Goal: Task Accomplishment & Management: Manage account settings

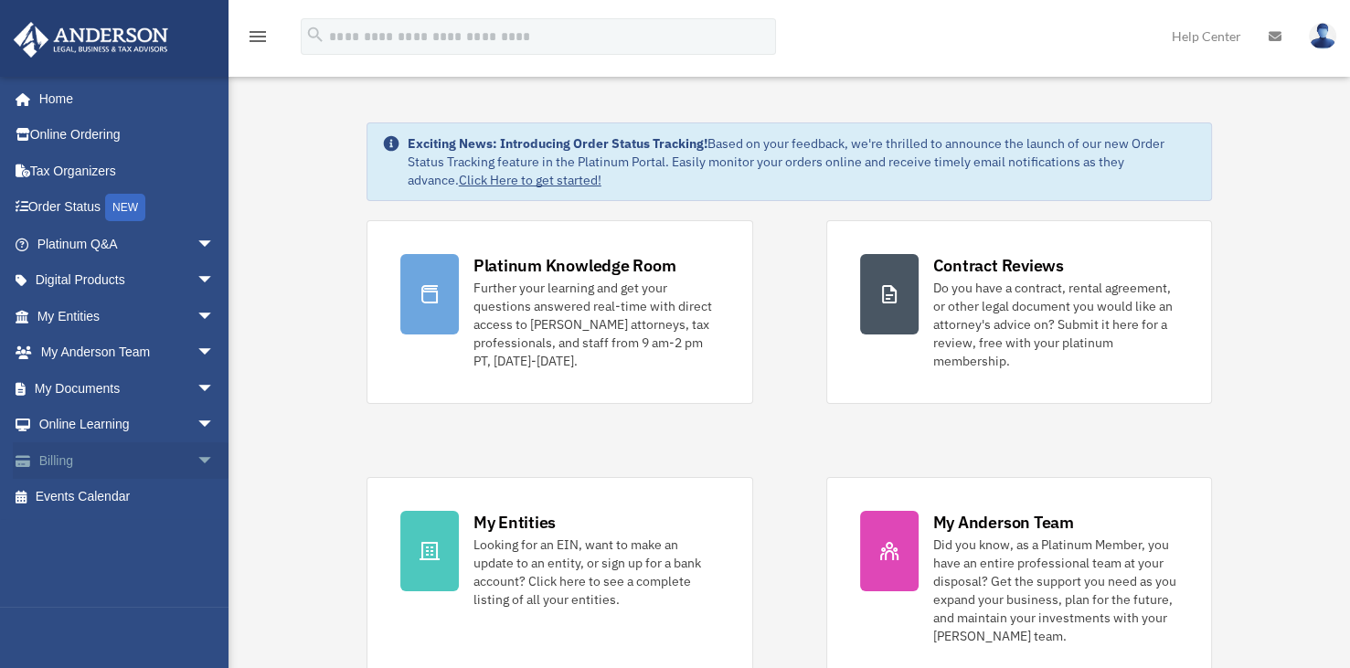
click at [81, 457] on link "Billing arrow_drop_down" at bounding box center [127, 460] width 229 height 37
click at [197, 457] on span "arrow_drop_down" at bounding box center [215, 460] width 37 height 37
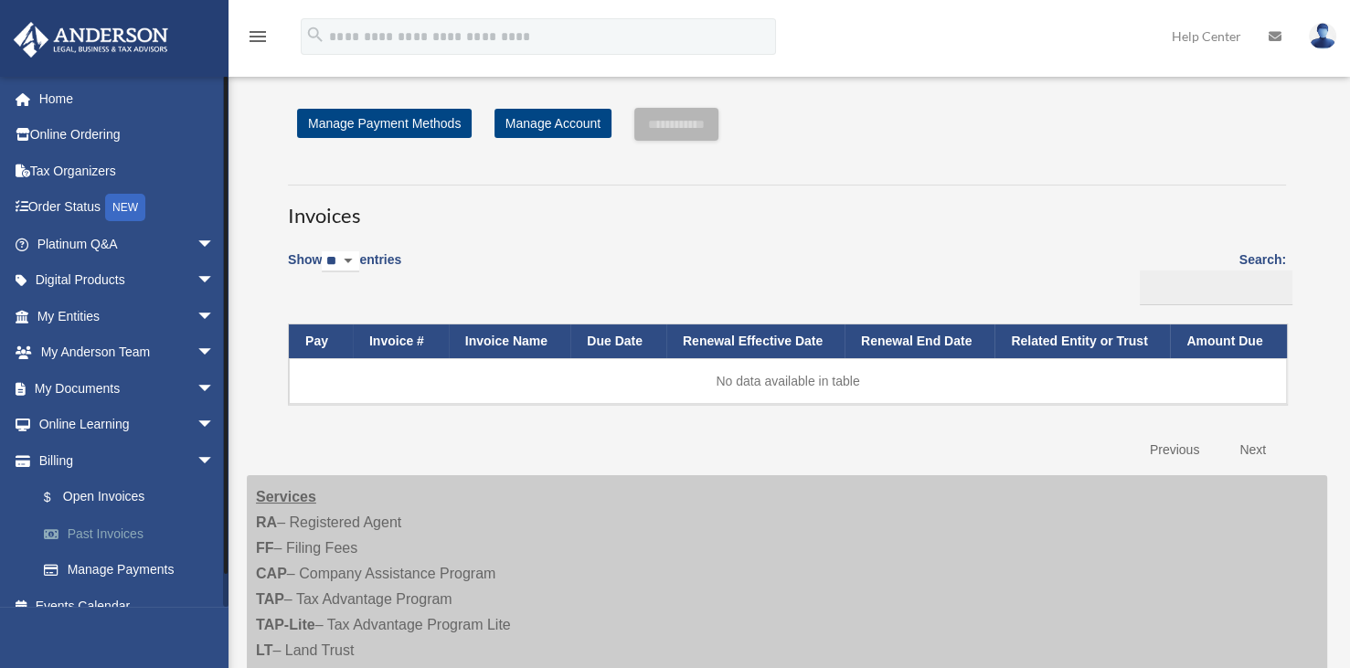
click at [113, 536] on link "Past Invoices" at bounding box center [134, 533] width 217 height 37
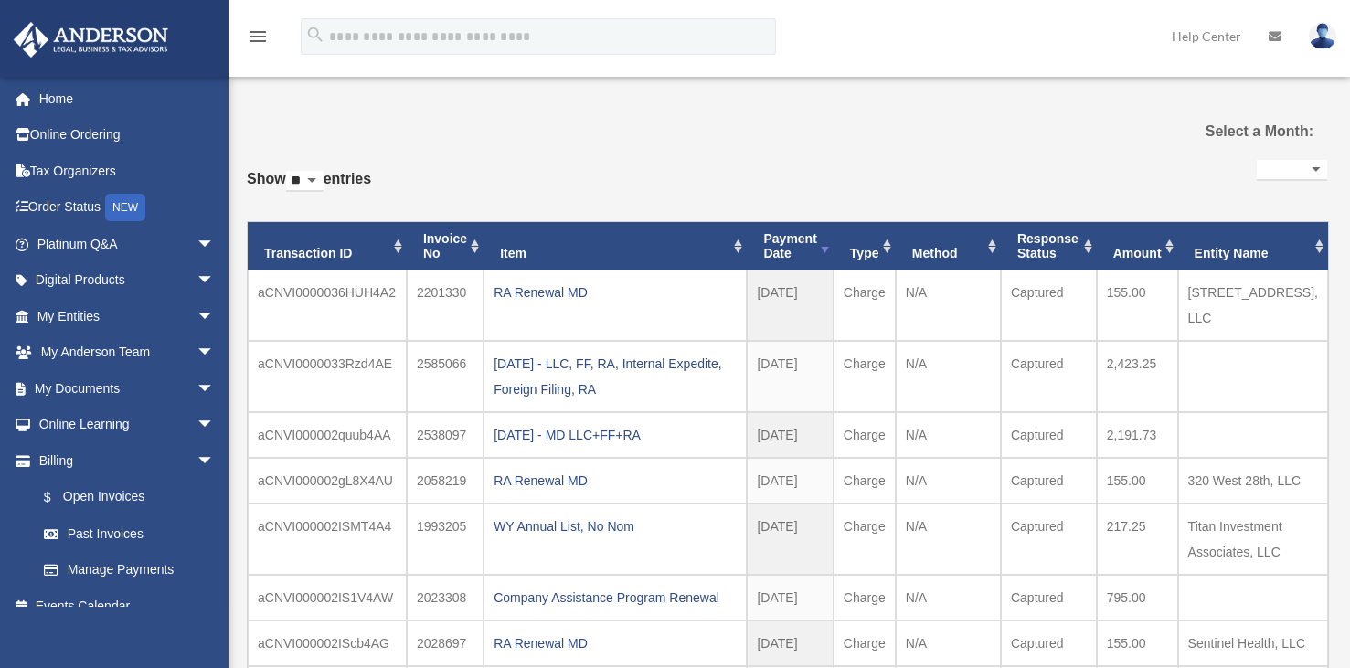
select select
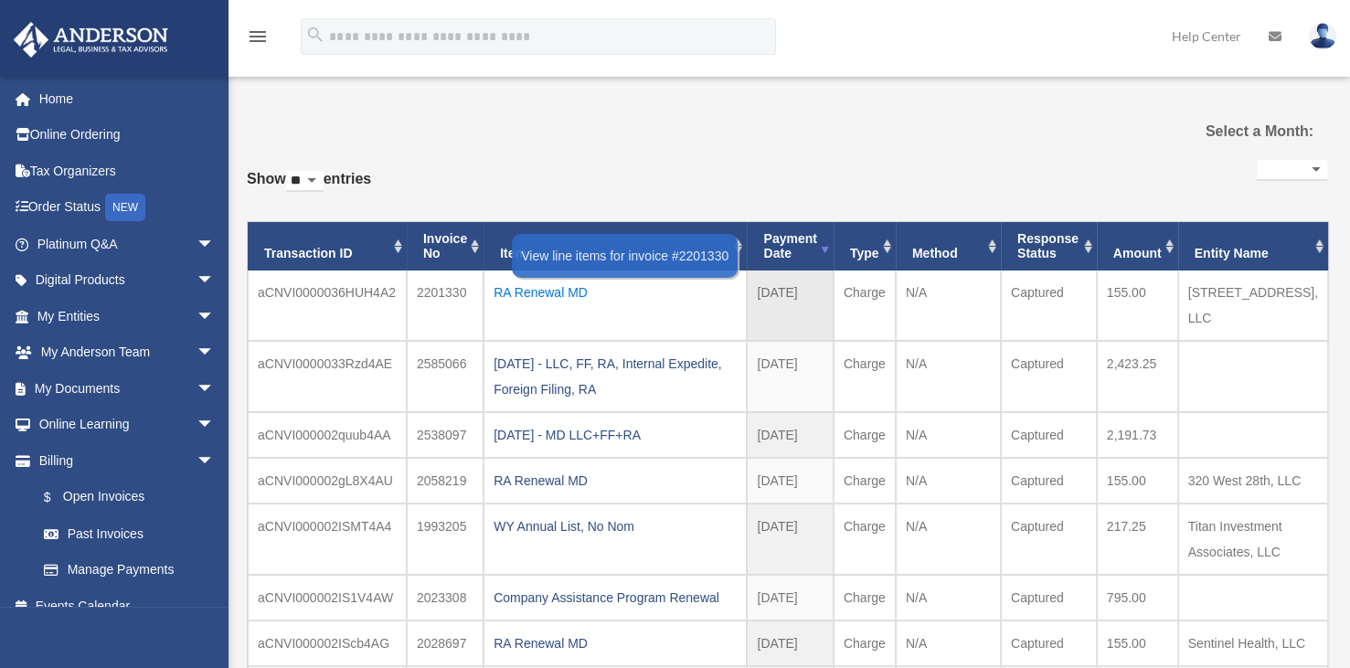
click at [512, 296] on div "RA Renewal MD" at bounding box center [615, 293] width 243 height 26
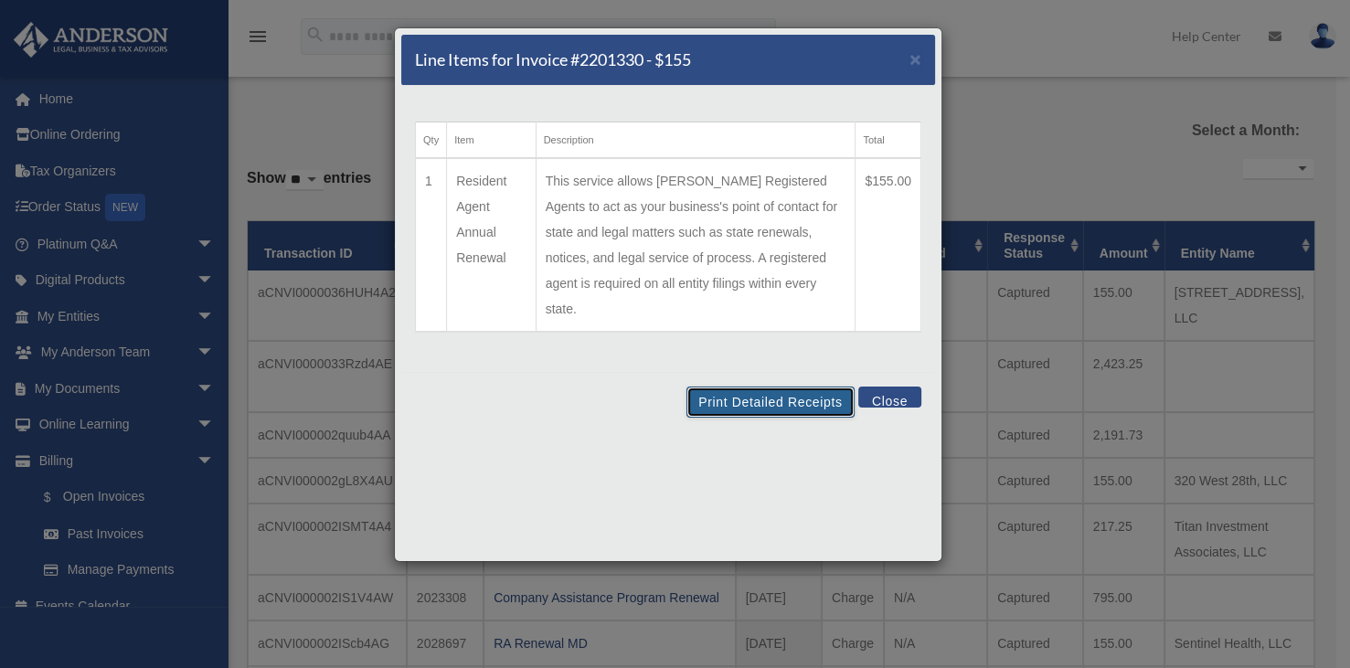
click at [800, 387] on button "Print Detailed Receipts" at bounding box center [769, 402] width 167 height 31
click at [779, 387] on button "Print Detailed Receipts" at bounding box center [769, 402] width 167 height 31
click at [920, 64] on span "×" at bounding box center [915, 58] width 12 height 21
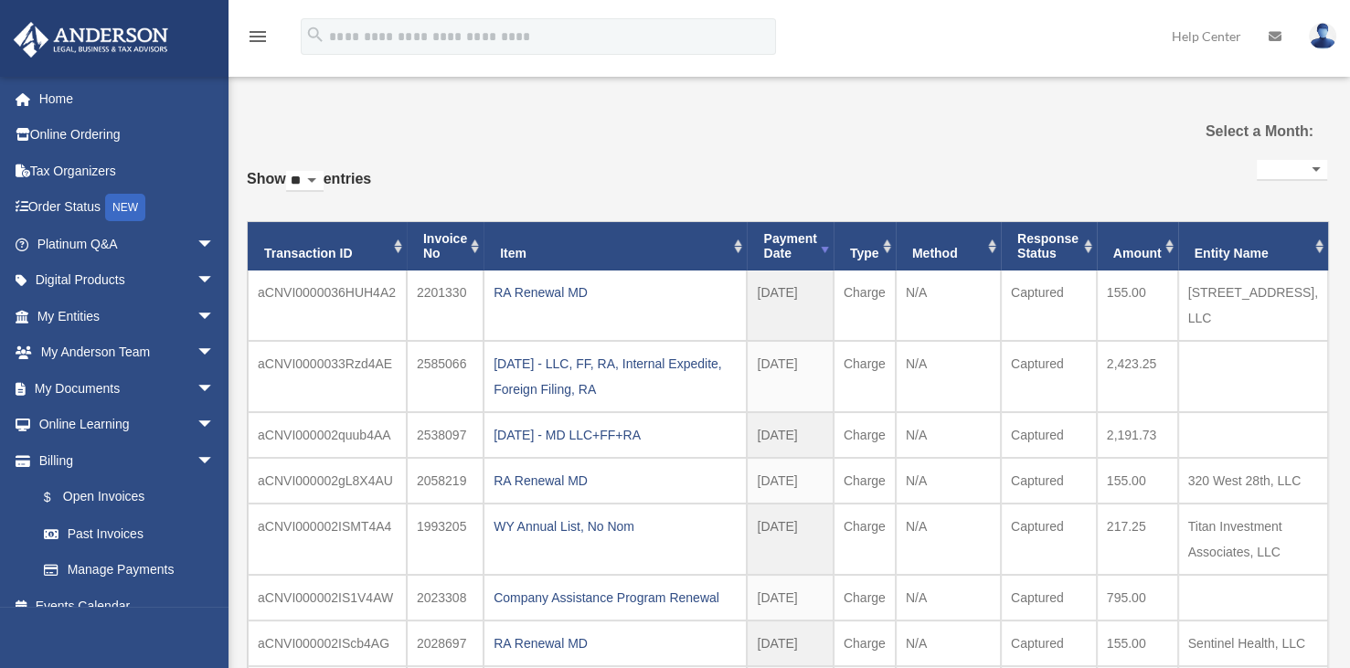
click at [1312, 37] on img at bounding box center [1322, 36] width 27 height 27
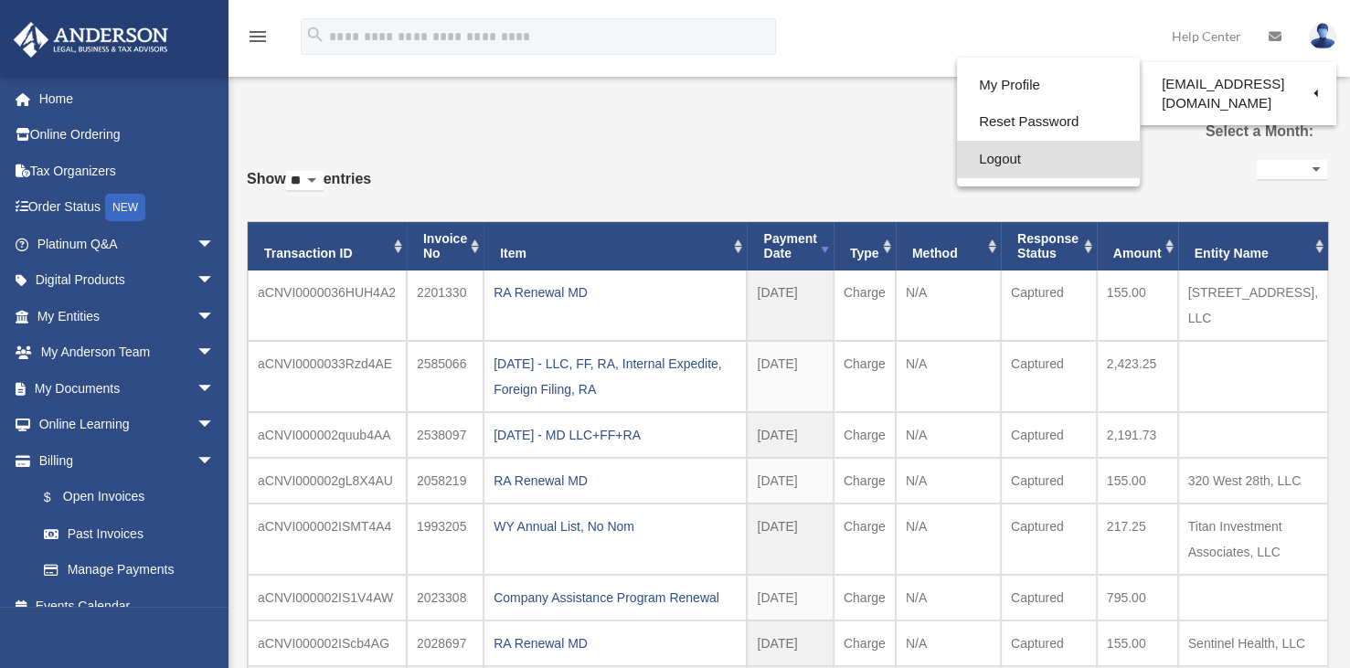
click at [983, 156] on link "Logout" at bounding box center [1048, 159] width 183 height 37
